Goal: Use online tool/utility: Utilize a website feature to perform a specific function

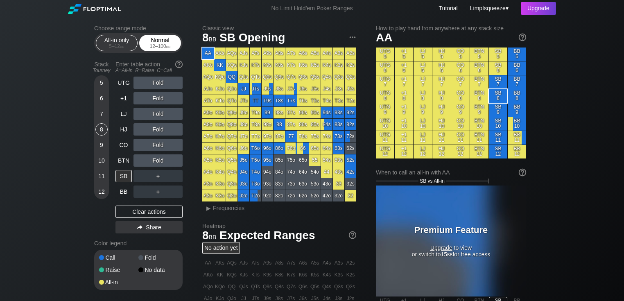
click at [161, 46] on div "12 – 100 bb" at bounding box center [160, 46] width 34 height 6
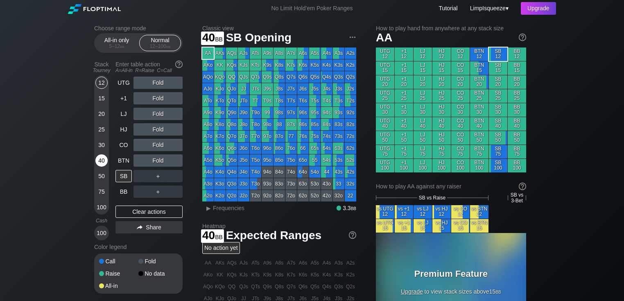
click at [102, 159] on div "40" at bounding box center [101, 160] width 12 height 12
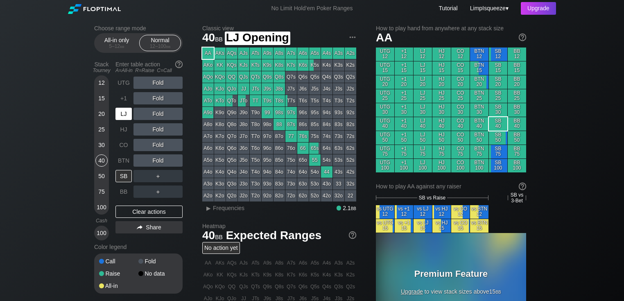
drag, startPoint x: 124, startPoint y: 119, endPoint x: 0, endPoint y: 125, distance: 123.8
click at [121, 119] on div "LJ" at bounding box center [124, 114] width 16 height 12
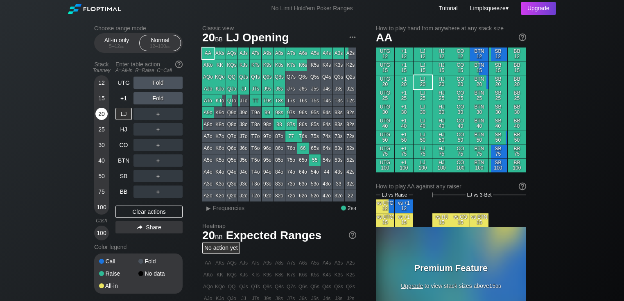
click at [102, 108] on div "20" at bounding box center [101, 114] width 12 height 12
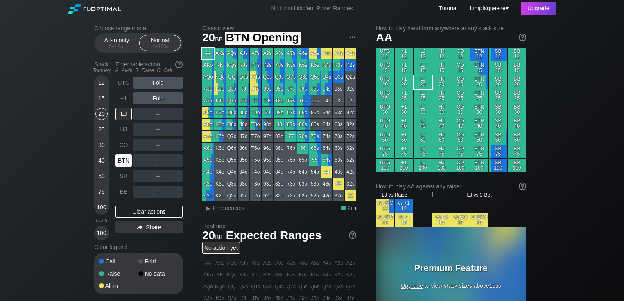
click at [122, 157] on div "BTN" at bounding box center [124, 160] width 16 height 12
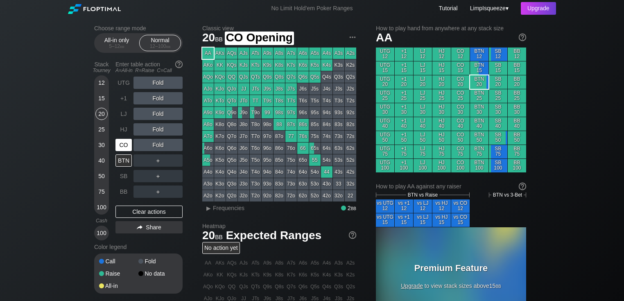
click at [127, 144] on div "CO" at bounding box center [124, 145] width 16 height 12
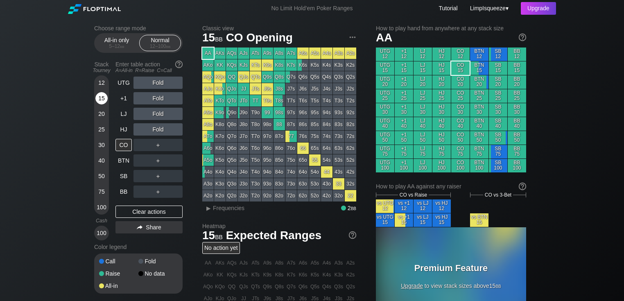
click at [98, 94] on div "15" at bounding box center [101, 98] width 12 height 12
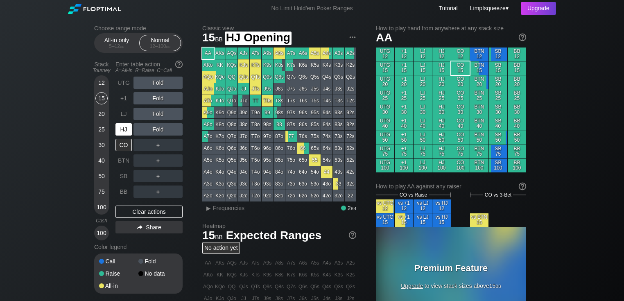
click at [122, 131] on div "HJ" at bounding box center [124, 129] width 16 height 12
